Goal: Find specific page/section: Find specific page/section

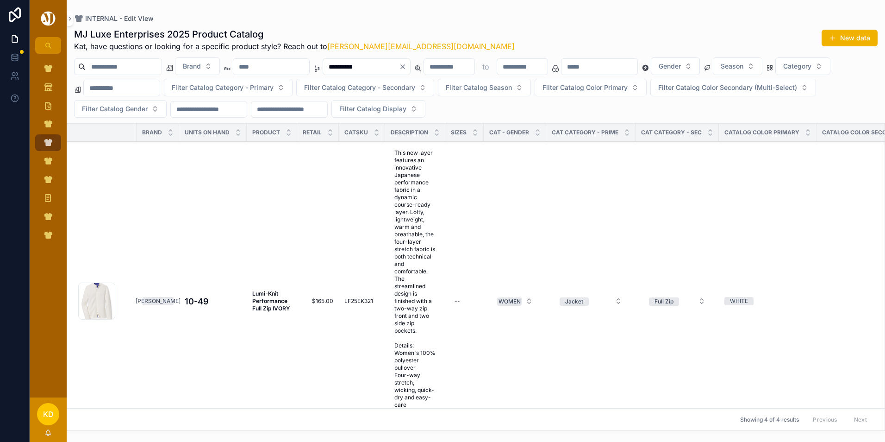
click at [406, 67] on icon "Clear" at bounding box center [402, 66] width 7 height 7
click at [309, 67] on input "scrollable content" at bounding box center [271, 66] width 76 height 13
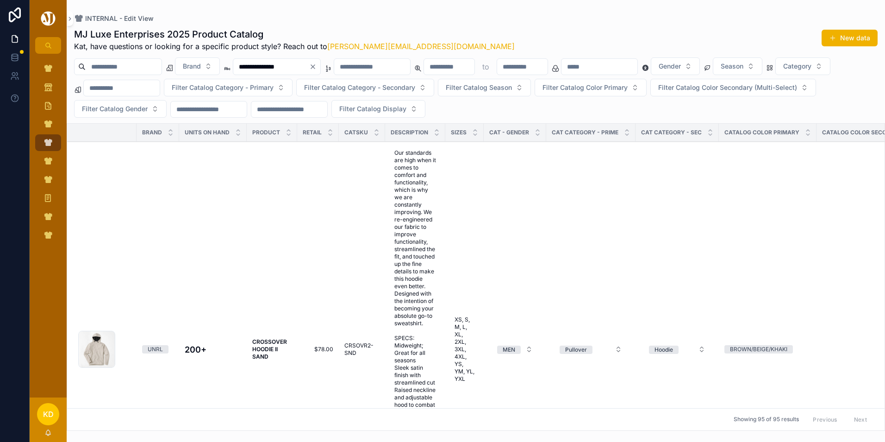
type input "**********"
drag, startPoint x: 343, startPoint y: 346, endPoint x: 369, endPoint y: 348, distance: 25.6
click at [369, 348] on td "CRSOVR2-SND CRSOVR2-SND" at bounding box center [362, 349] width 46 height 415
copy span "CRSOVR2"
